Goal: Find specific page/section: Find specific page/section

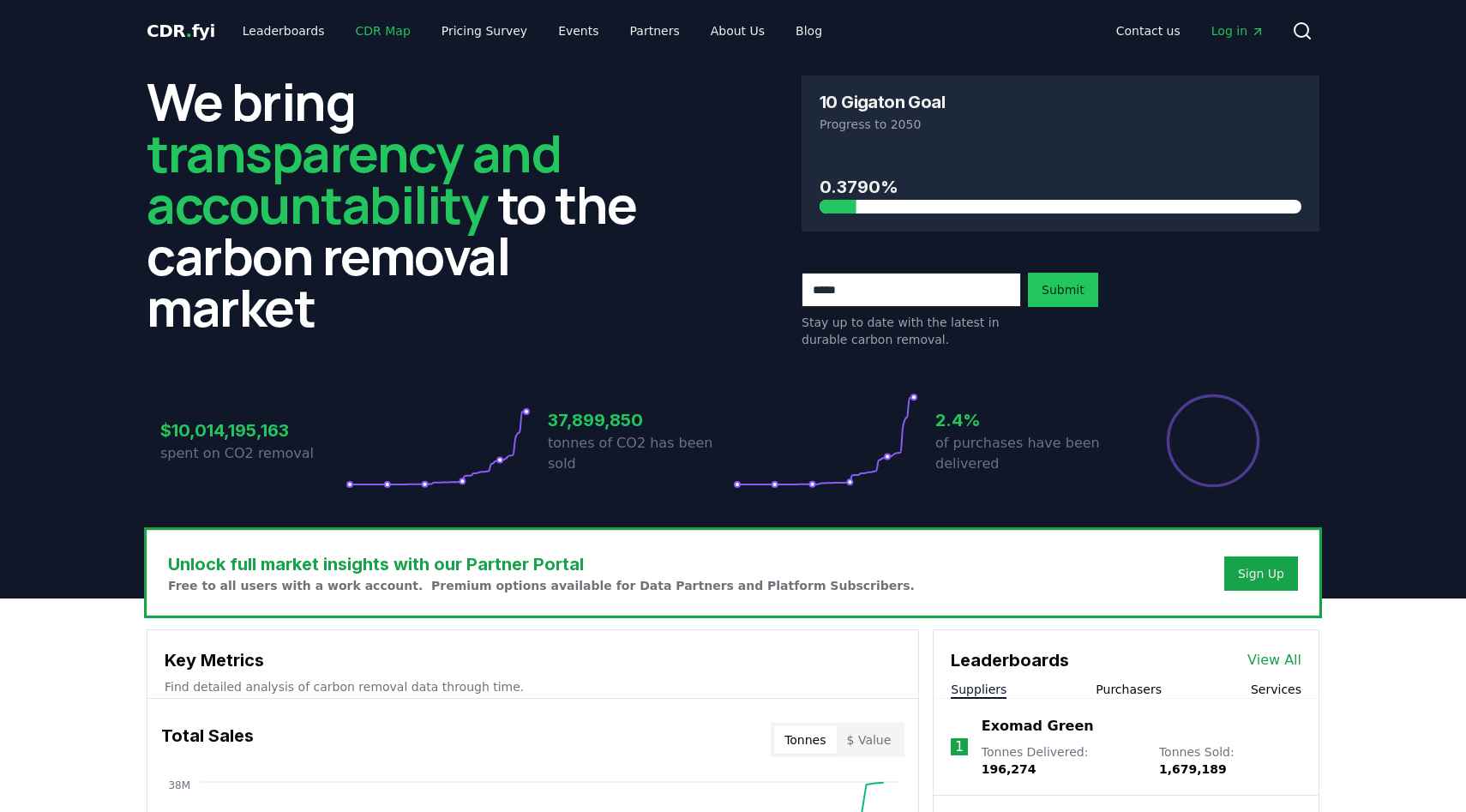
click at [382, 28] on link "CDR Map" at bounding box center [383, 31] width 83 height 31
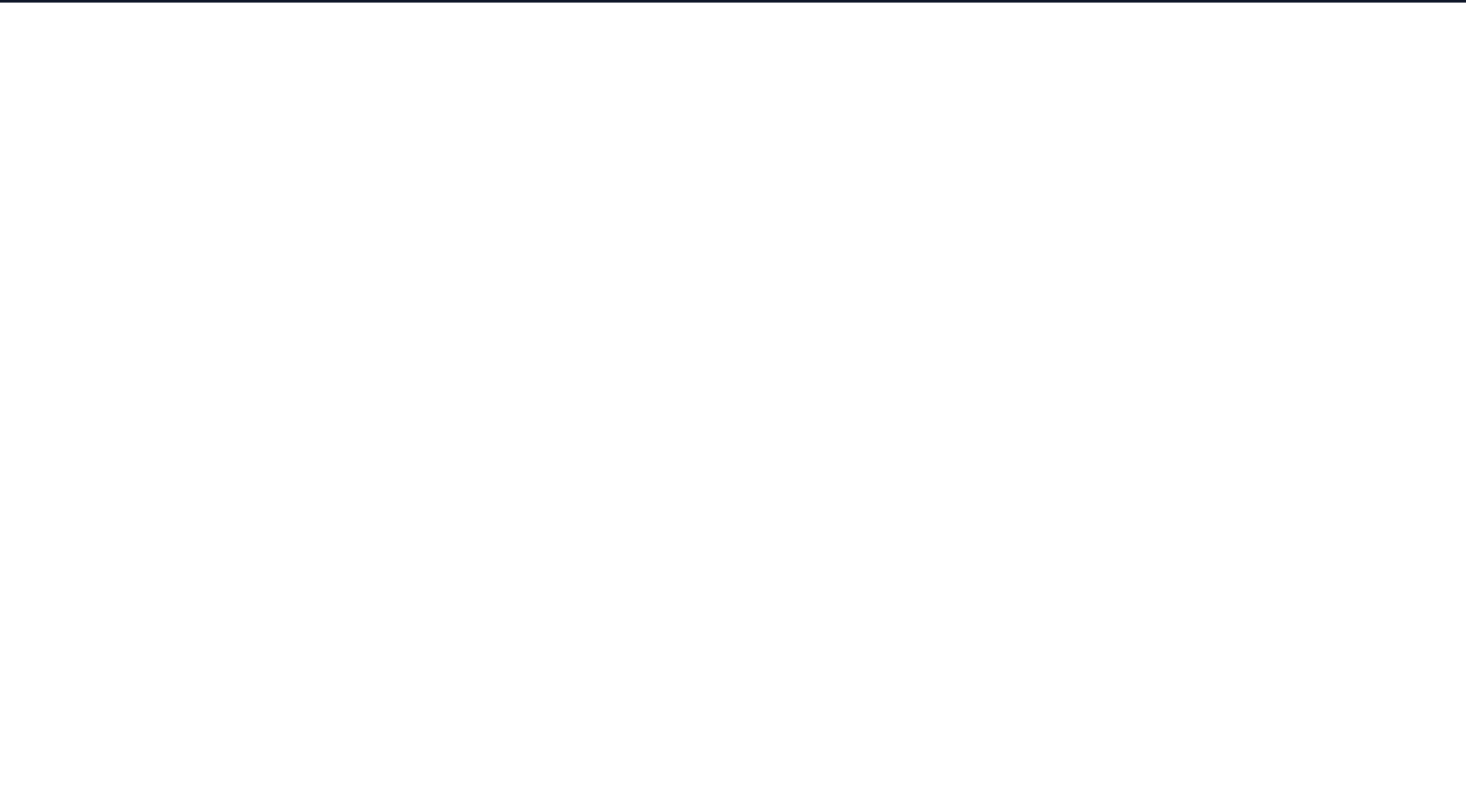
scroll to position [269, 0]
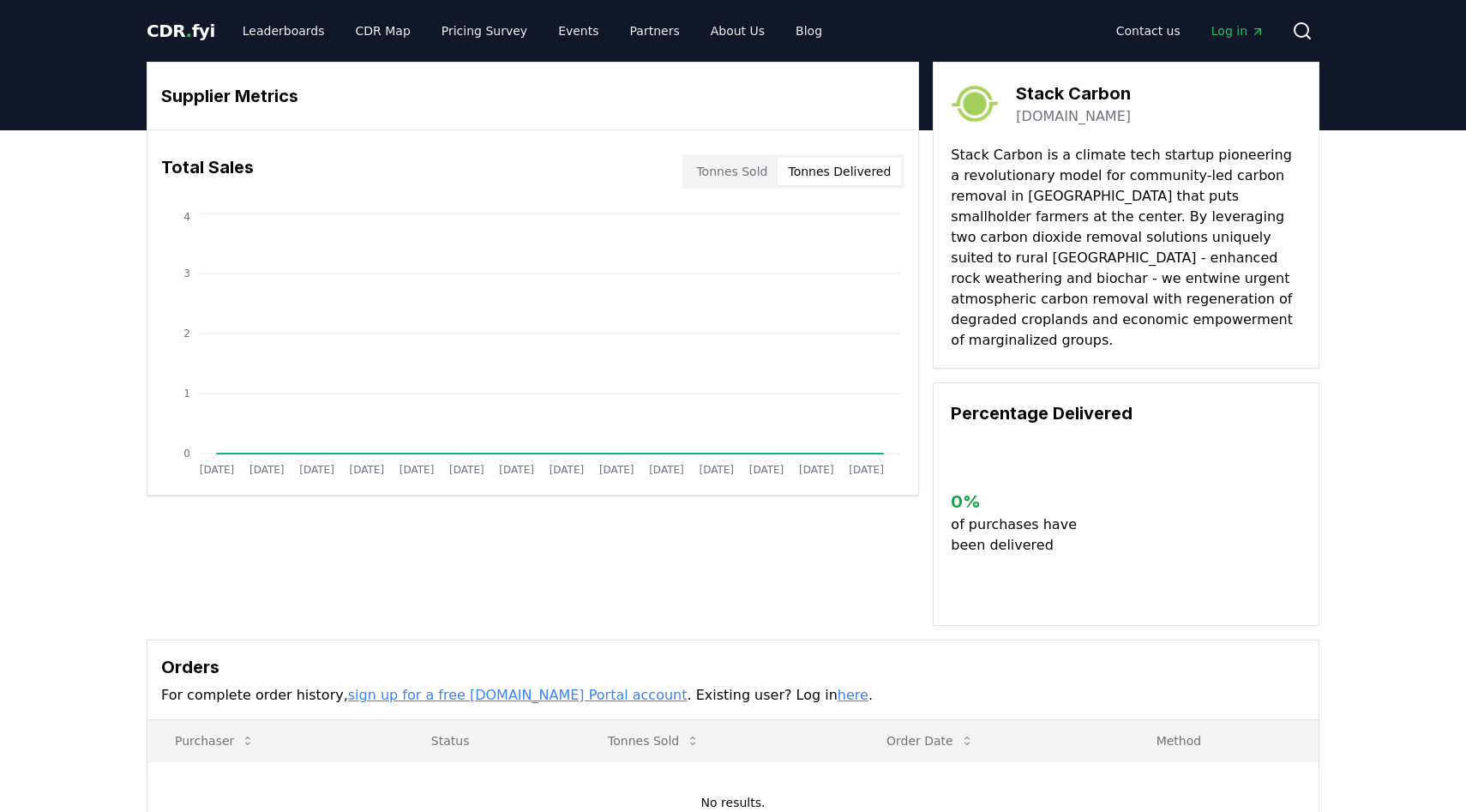
click at [839, 178] on button "Tonnes Delivered" at bounding box center [839, 171] width 124 height 28
